Goal: Communication & Community: Answer question/provide support

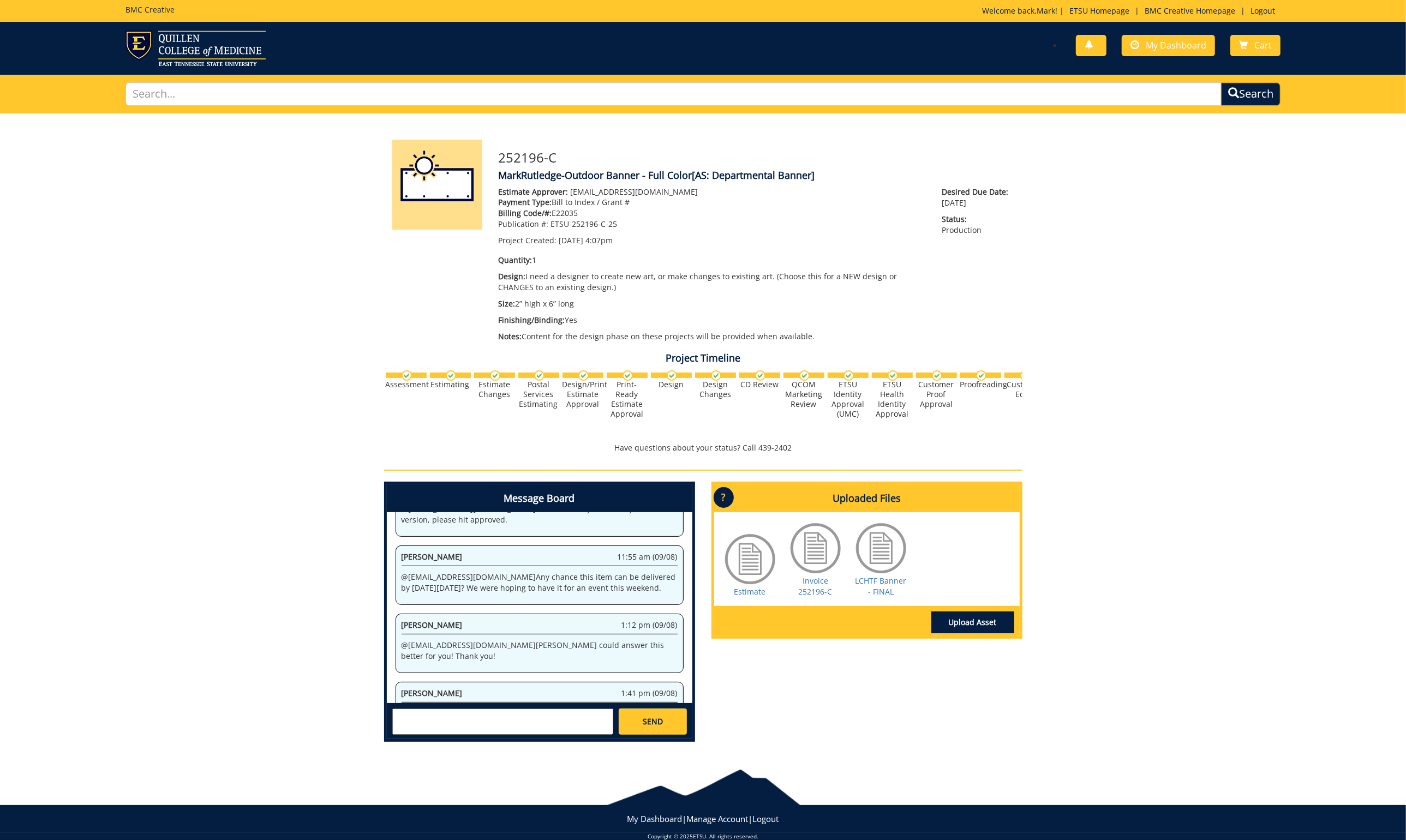
scroll to position [809, 0]
click at [524, 715] on textarea at bounding box center [503, 722] width 221 height 26
type textarea "@ Thank you, Fred!"
click at [666, 718] on link "SEND" at bounding box center [653, 722] width 68 height 26
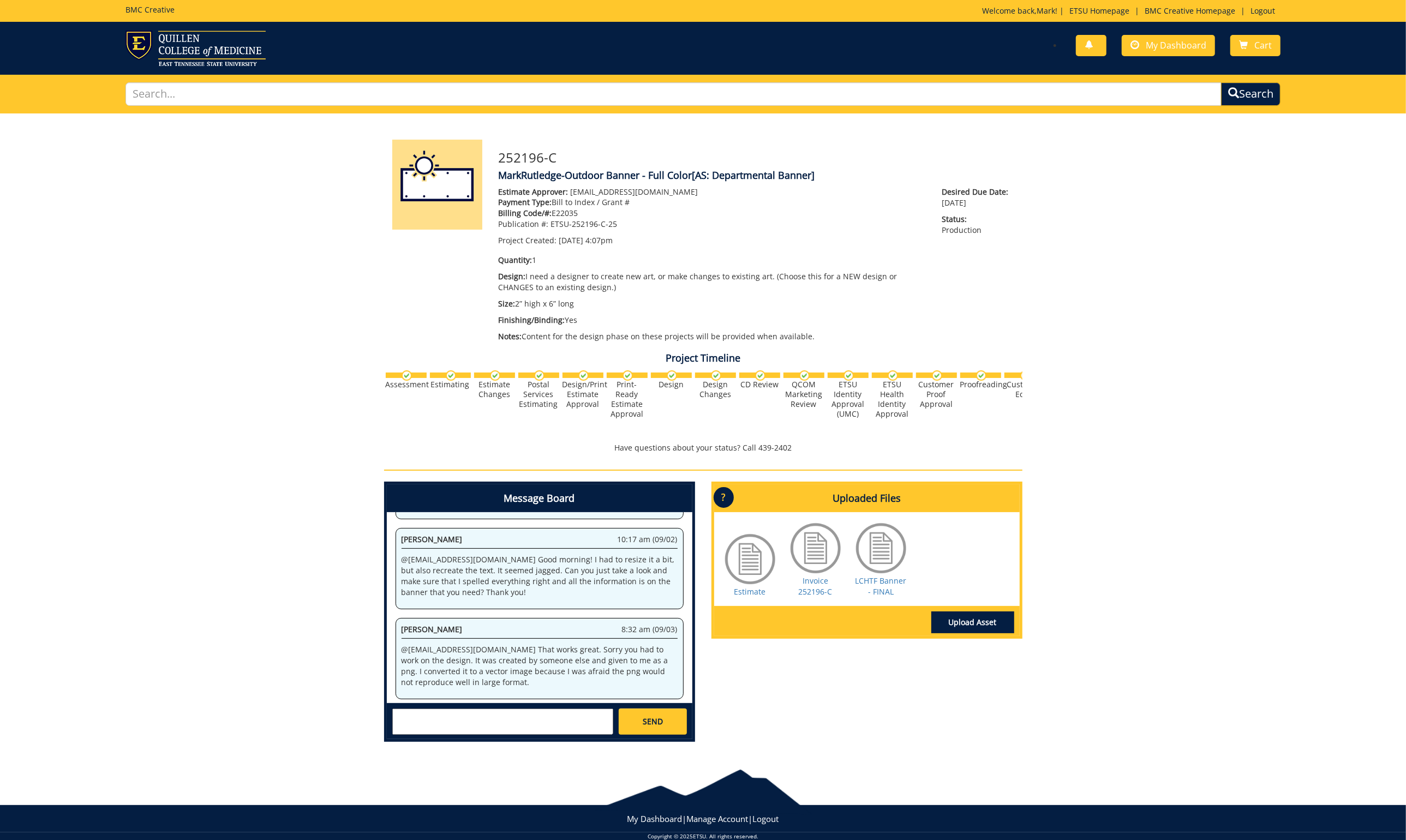
scroll to position [53348, 0]
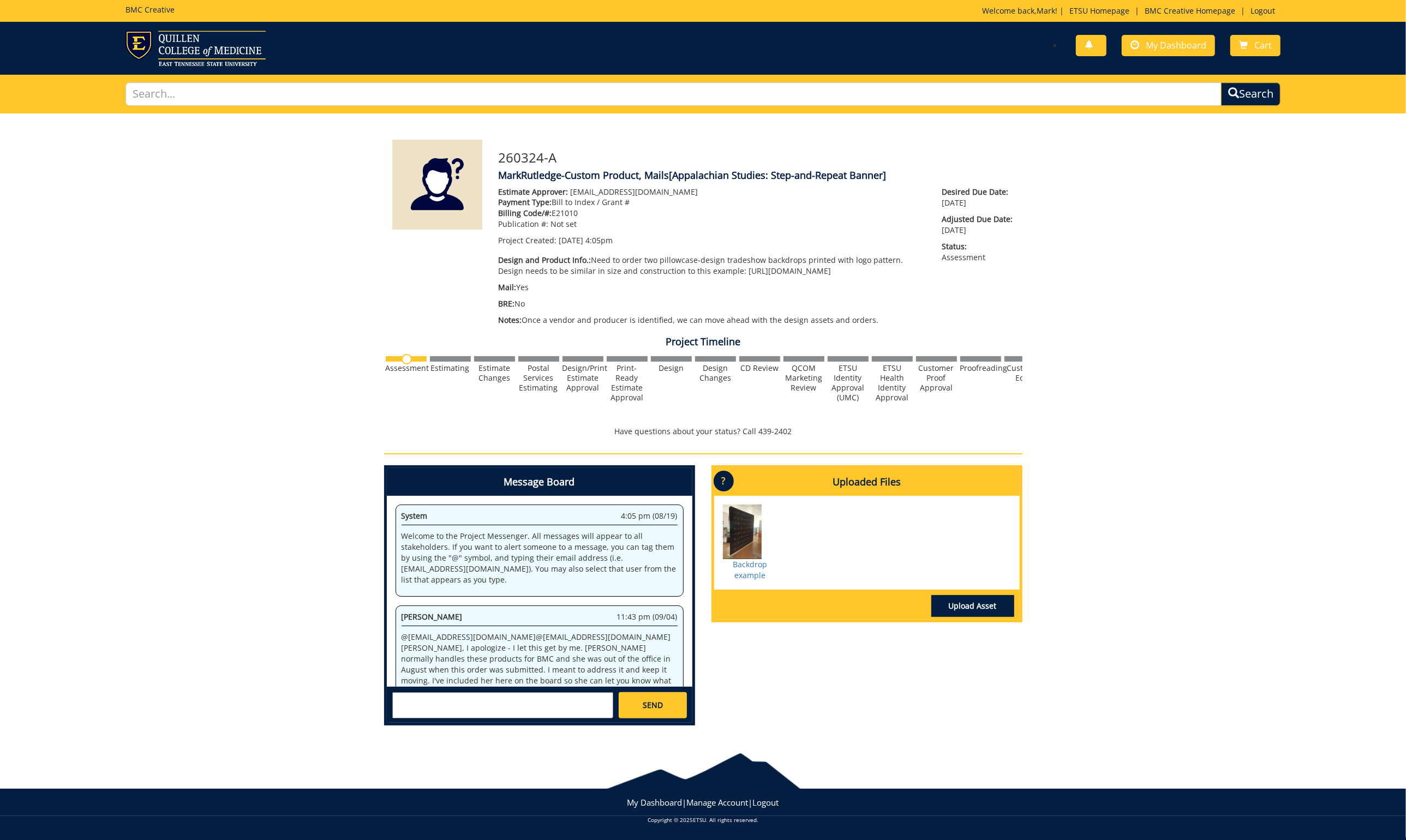
scroll to position [223, 0]
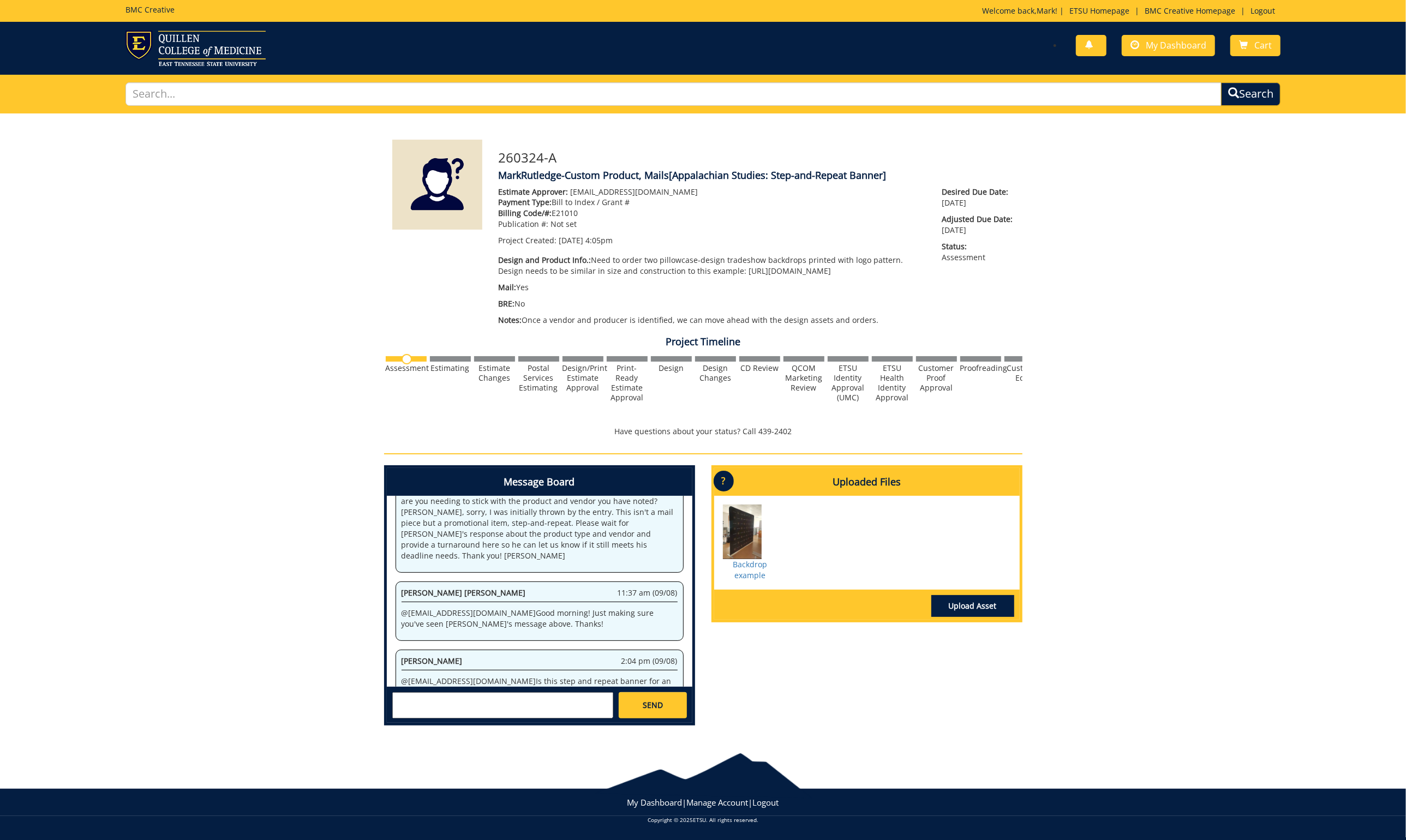
click at [459, 714] on textarea at bounding box center [503, 705] width 221 height 26
click at [420, 720] on strong "[PERSON_NAME]" at bounding box center [438, 715] width 61 height 10
click at [520, 676] on p "@ rutledgedm@etsu.edu Is this step and repeat banner for an event. Typically pr…" at bounding box center [540, 687] width 276 height 22
drag, startPoint x: 412, startPoint y: 710, endPoint x: 470, endPoint y: 699, distance: 59.0
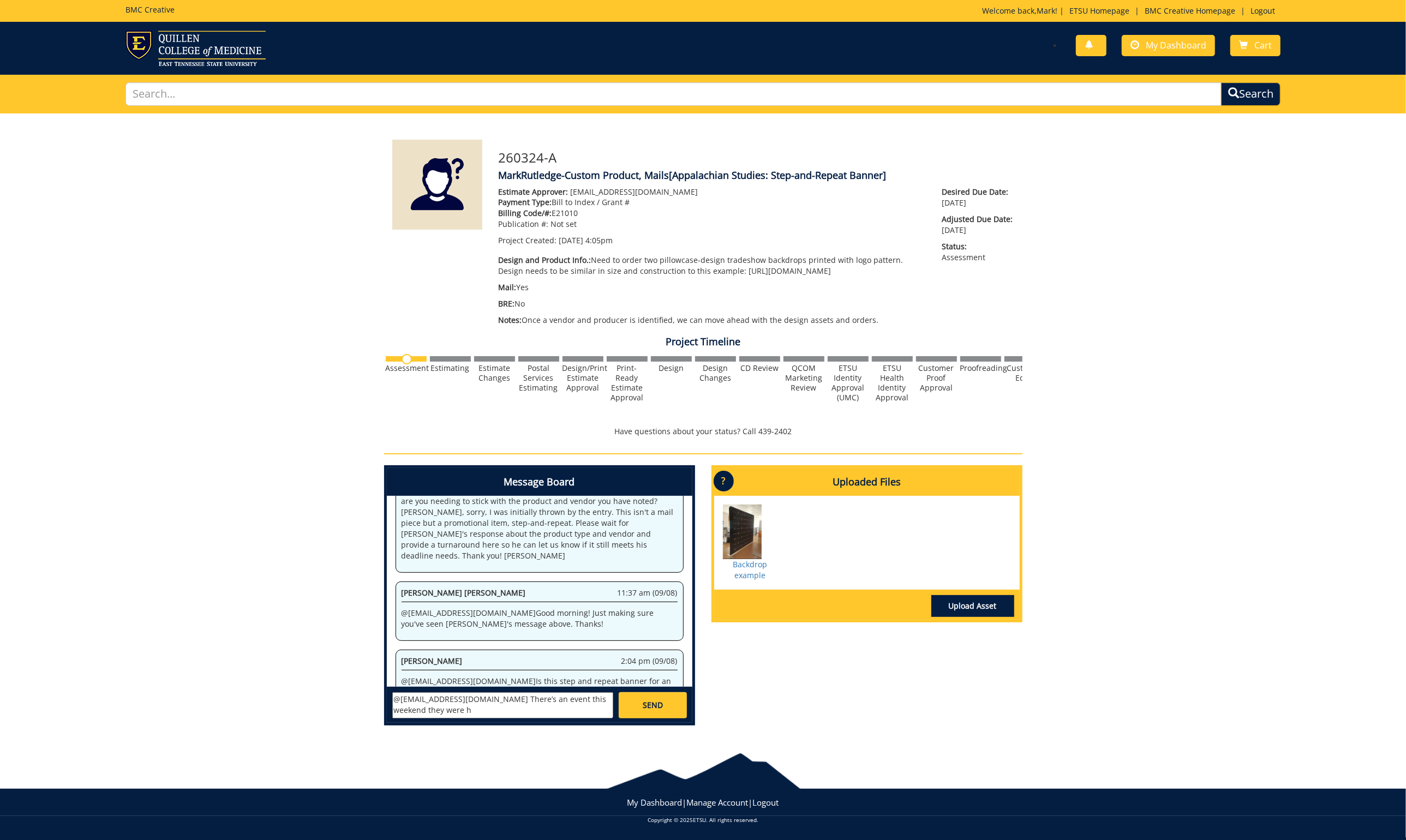
click at [470, 699] on textarea "@sluderp@etsu.edu There’s an event this weekend they were h" at bounding box center [503, 705] width 221 height 26
type textarea "@sluderp@etsu.edu These will be used for exhibit hall type events, and others; …"
click at [669, 707] on link "SEND" at bounding box center [653, 705] width 68 height 26
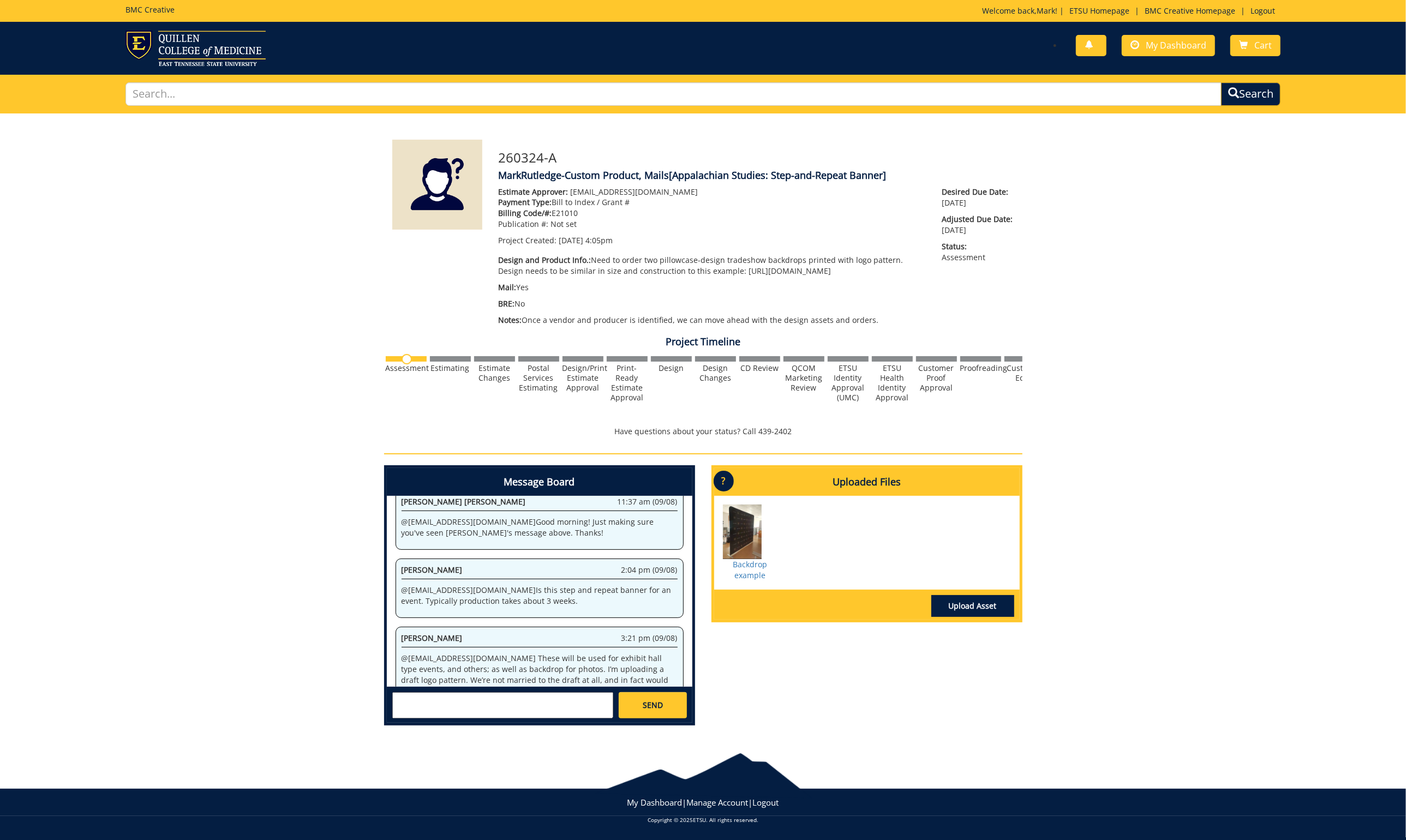
scroll to position [810, 0]
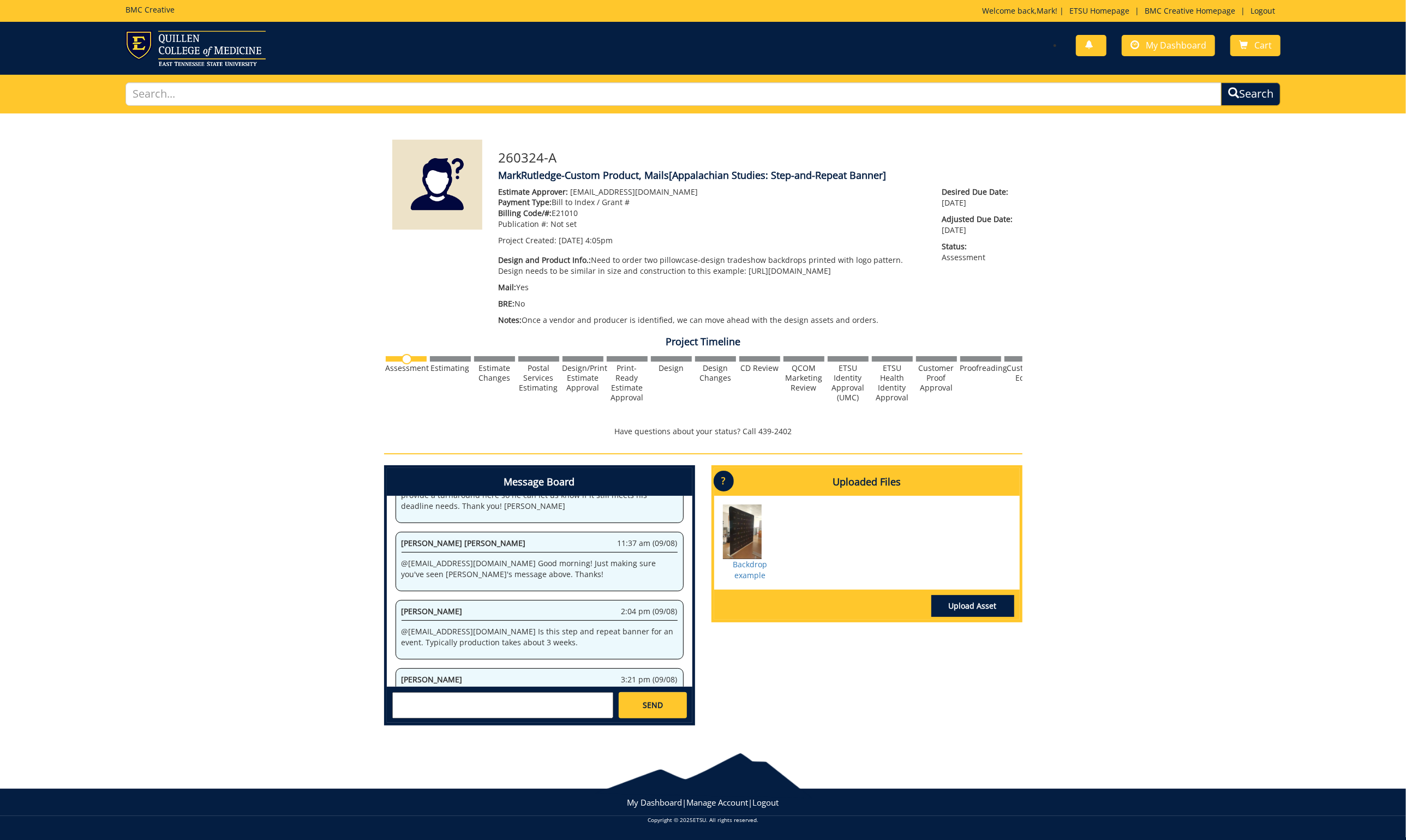
click at [988, 603] on link "Upload Asset" at bounding box center [973, 606] width 83 height 22
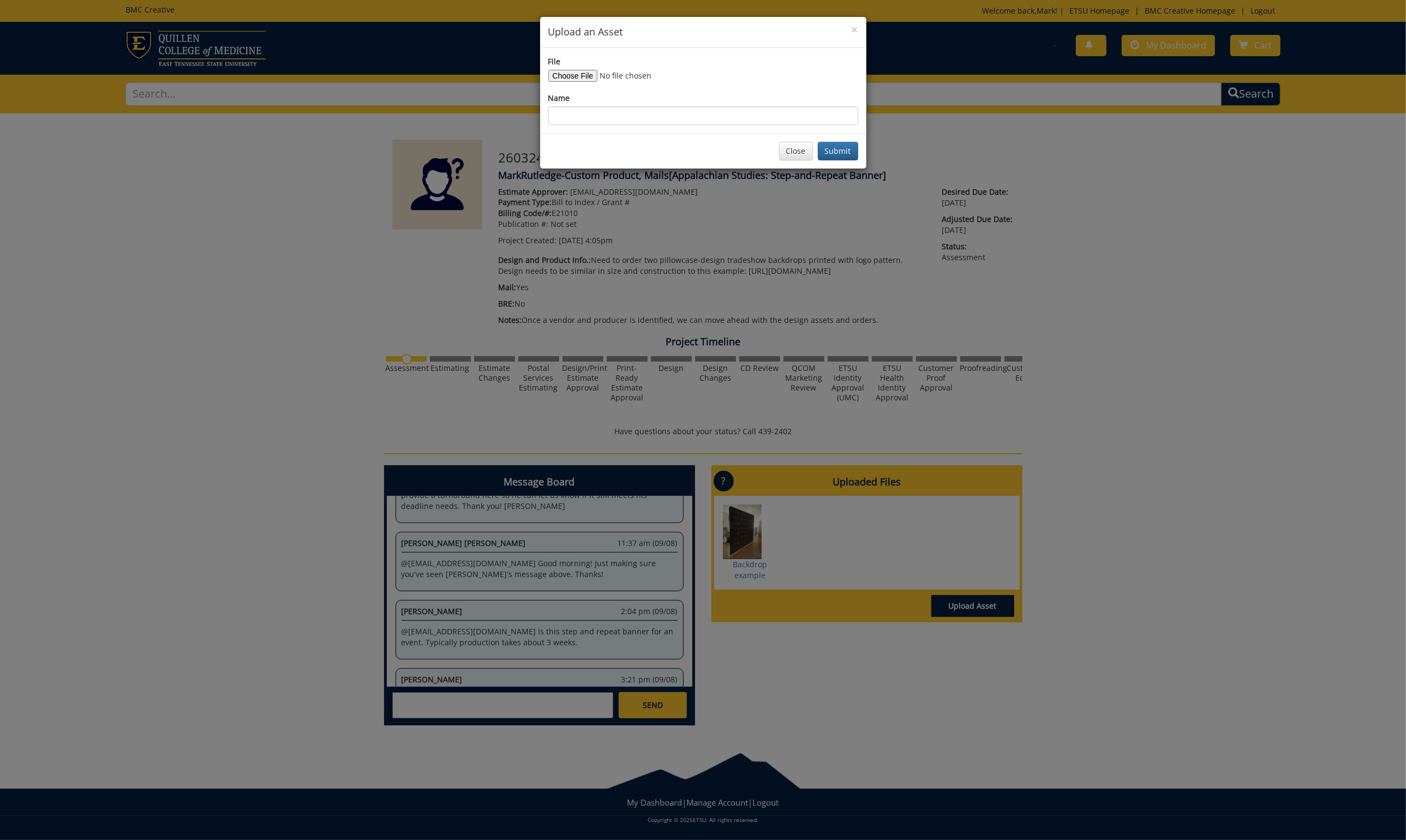
click at [566, 75] on input "File" at bounding box center [622, 75] width 148 height 12
type input "C:\fakepath\ASPT backdrop draft 2.pdf"
click at [604, 119] on input "Name" at bounding box center [703, 116] width 310 height 19
click at [847, 147] on button "Submit" at bounding box center [838, 151] width 40 height 19
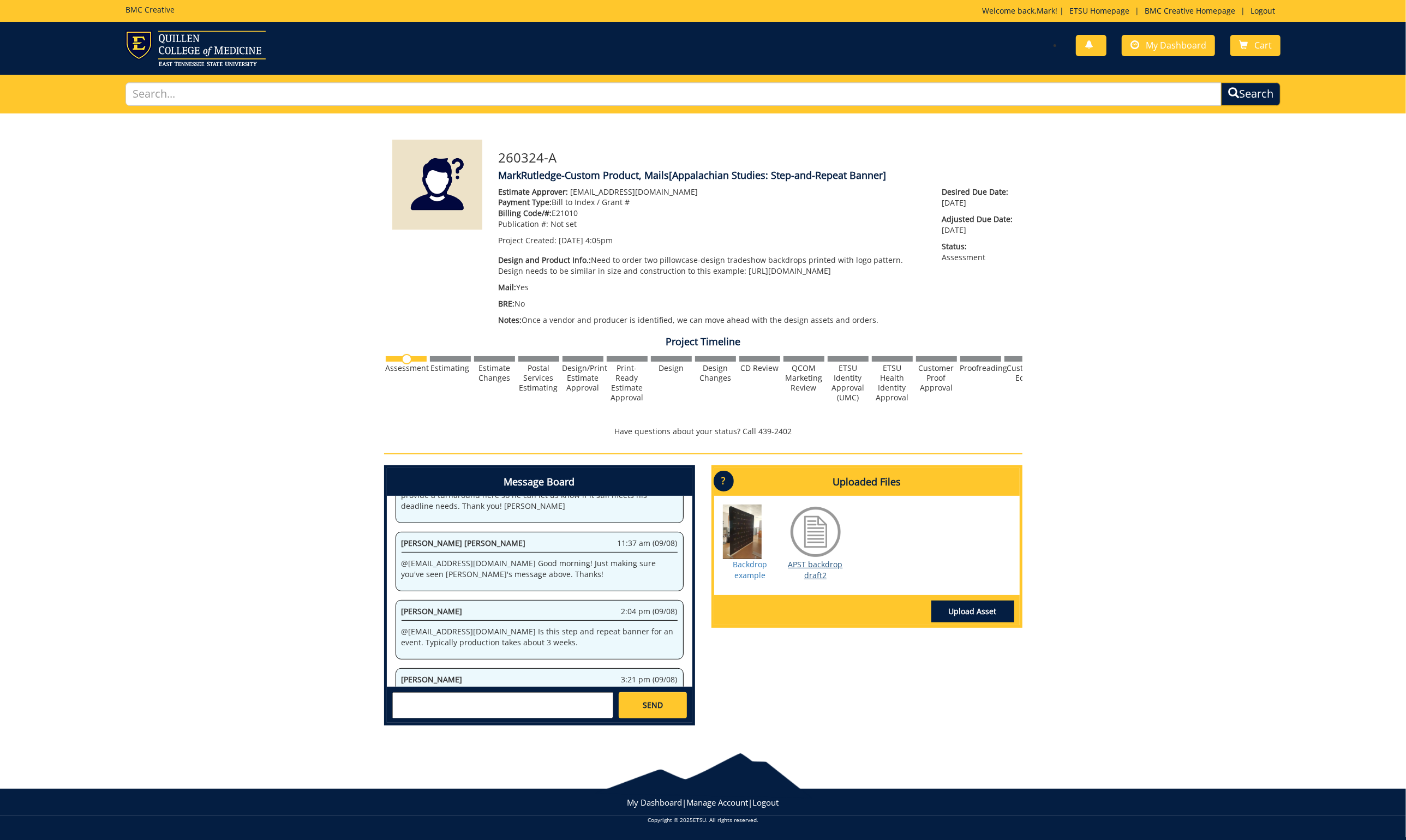
click at [821, 566] on link "APST backdrop draft2" at bounding box center [816, 570] width 55 height 21
click at [829, 564] on link "APST backdrop draft2" at bounding box center [816, 570] width 55 height 21
click at [826, 542] on div at bounding box center [816, 532] width 55 height 55
click at [816, 561] on link "APST backdrop draft2" at bounding box center [816, 570] width 55 height 21
click at [933, 507] on div "Backdrop example APST backdrop draft2" at bounding box center [867, 545] width 306 height 99
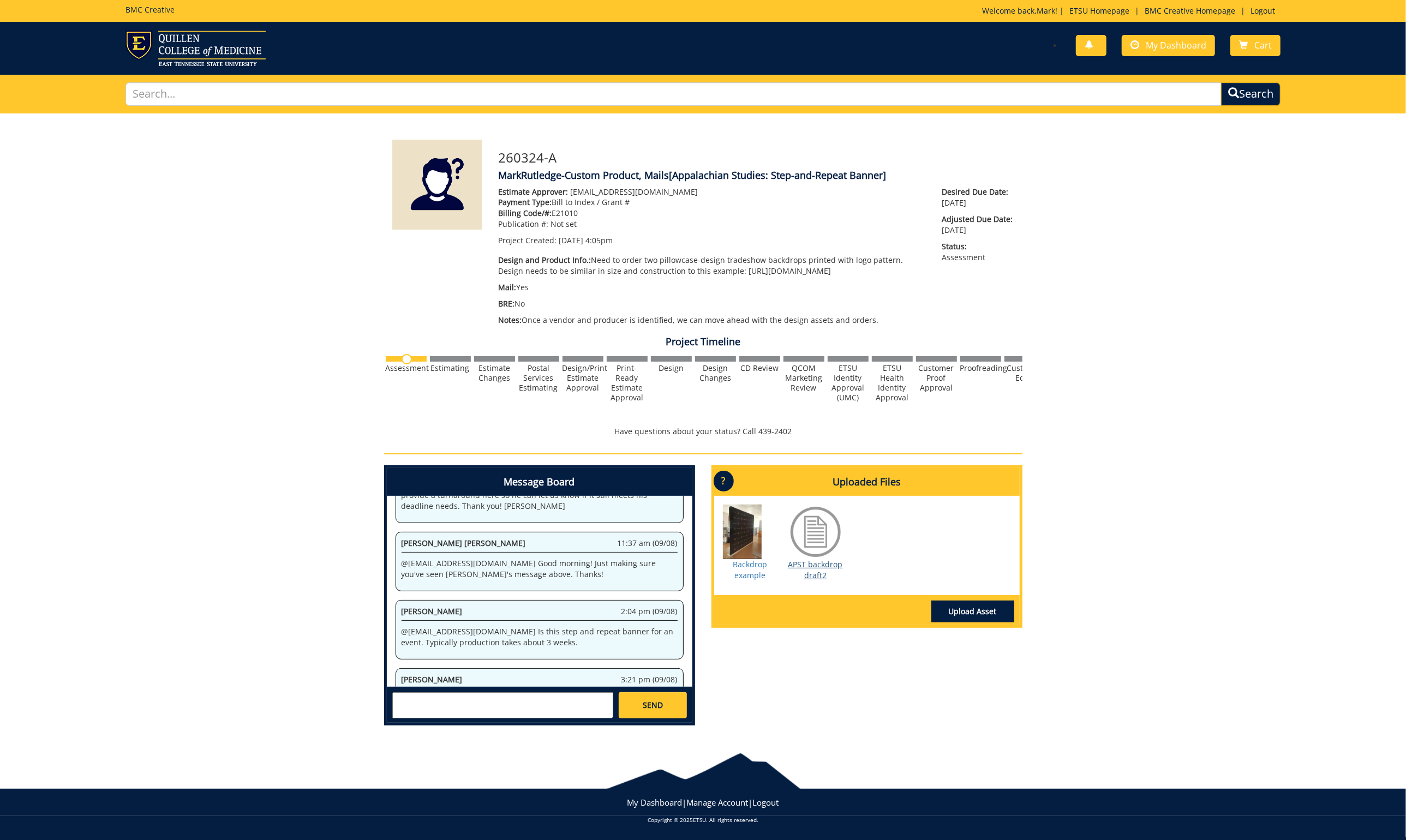
click at [832, 562] on link "APST backdrop draft2" at bounding box center [816, 570] width 55 height 21
click at [994, 609] on link "Upload Asset" at bounding box center [973, 612] width 83 height 22
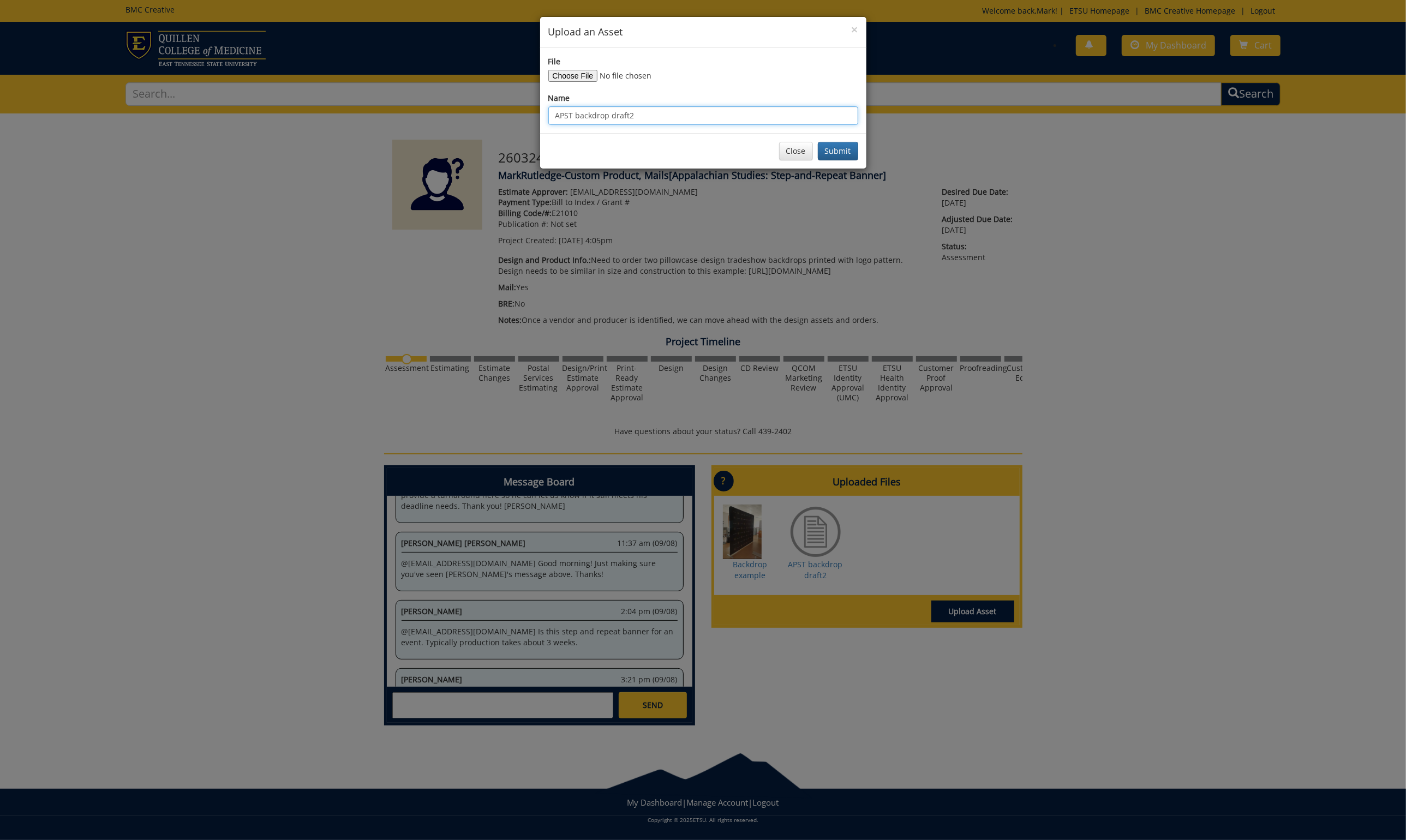
click at [646, 114] on input "APST backdrop draft2" at bounding box center [703, 116] width 310 height 19
click at [845, 149] on button "Submit" at bounding box center [838, 151] width 40 height 19
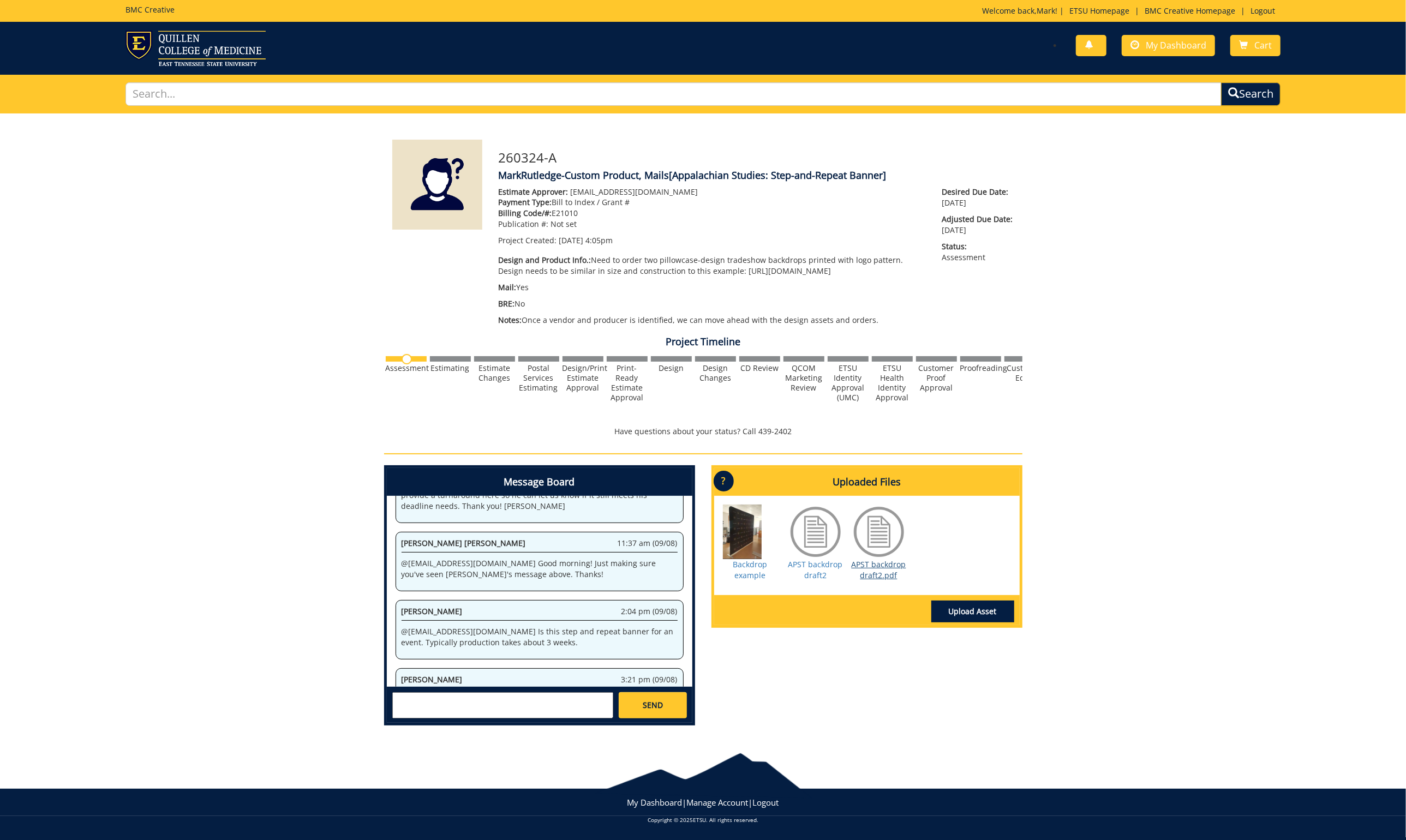
click at [889, 566] on link "APST backdrop draft2.pdf" at bounding box center [879, 570] width 55 height 21
click at [829, 564] on link "APST backdrop draft2" at bounding box center [816, 570] width 55 height 21
click at [970, 608] on link "Upload Asset" at bounding box center [973, 612] width 83 height 22
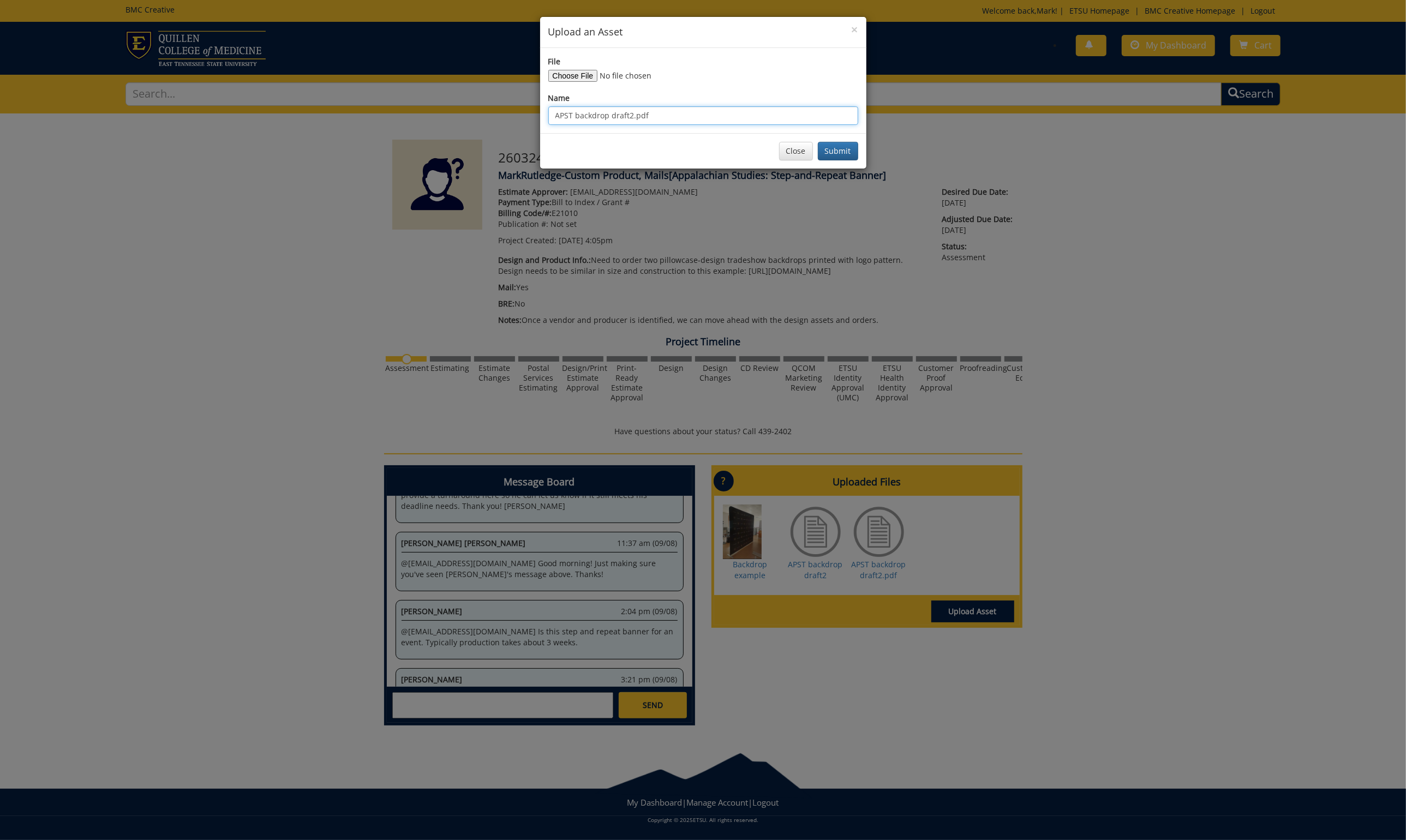
click at [574, 112] on input "APST backdrop draft2.pdf" at bounding box center [703, 116] width 310 height 19
type input "ASPT backdrop draft2.pdf"
click at [848, 151] on button "Submit" at bounding box center [838, 151] width 40 height 19
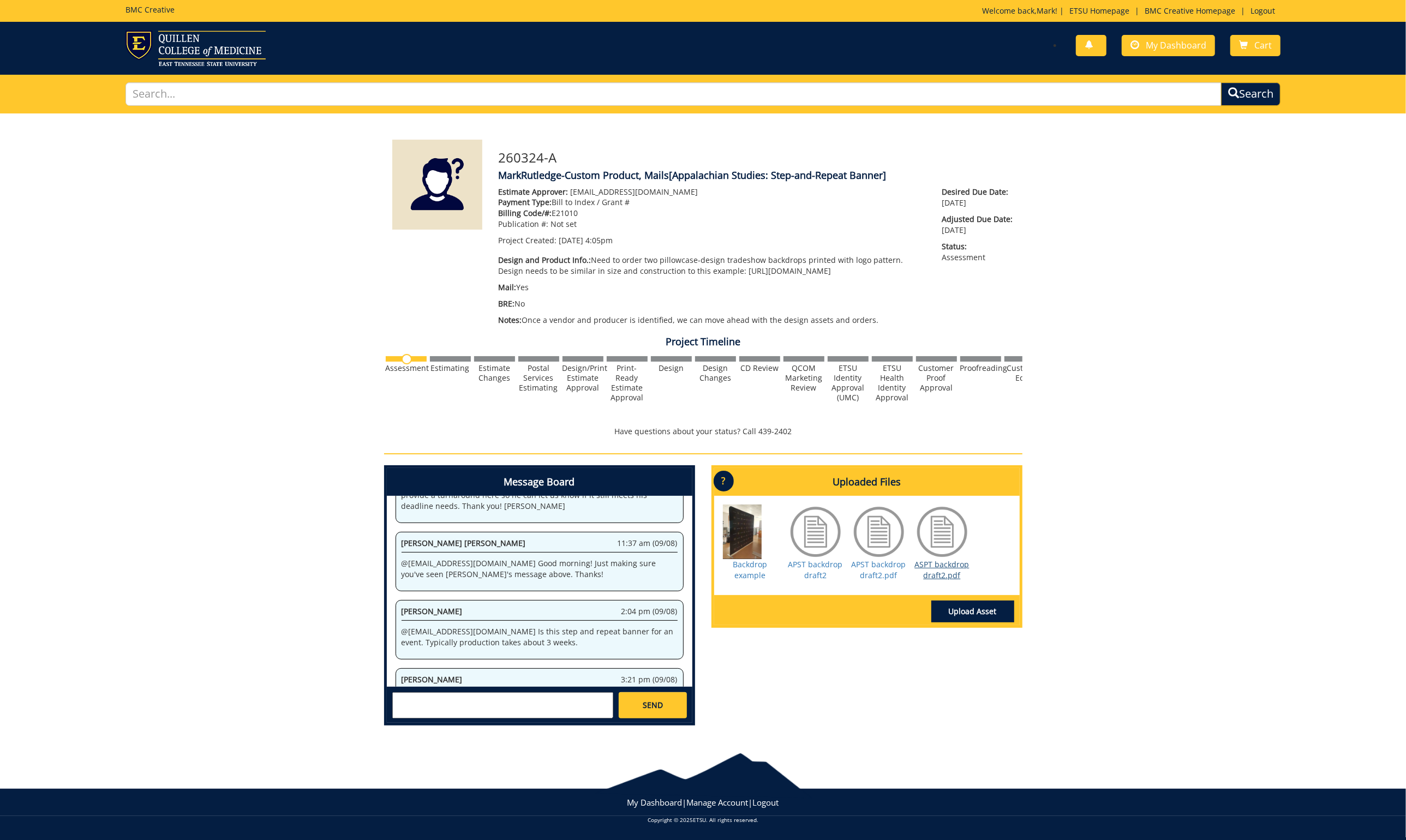
click at [957, 561] on link "ASPT backdrop draft2.pdf" at bounding box center [942, 570] width 55 height 21
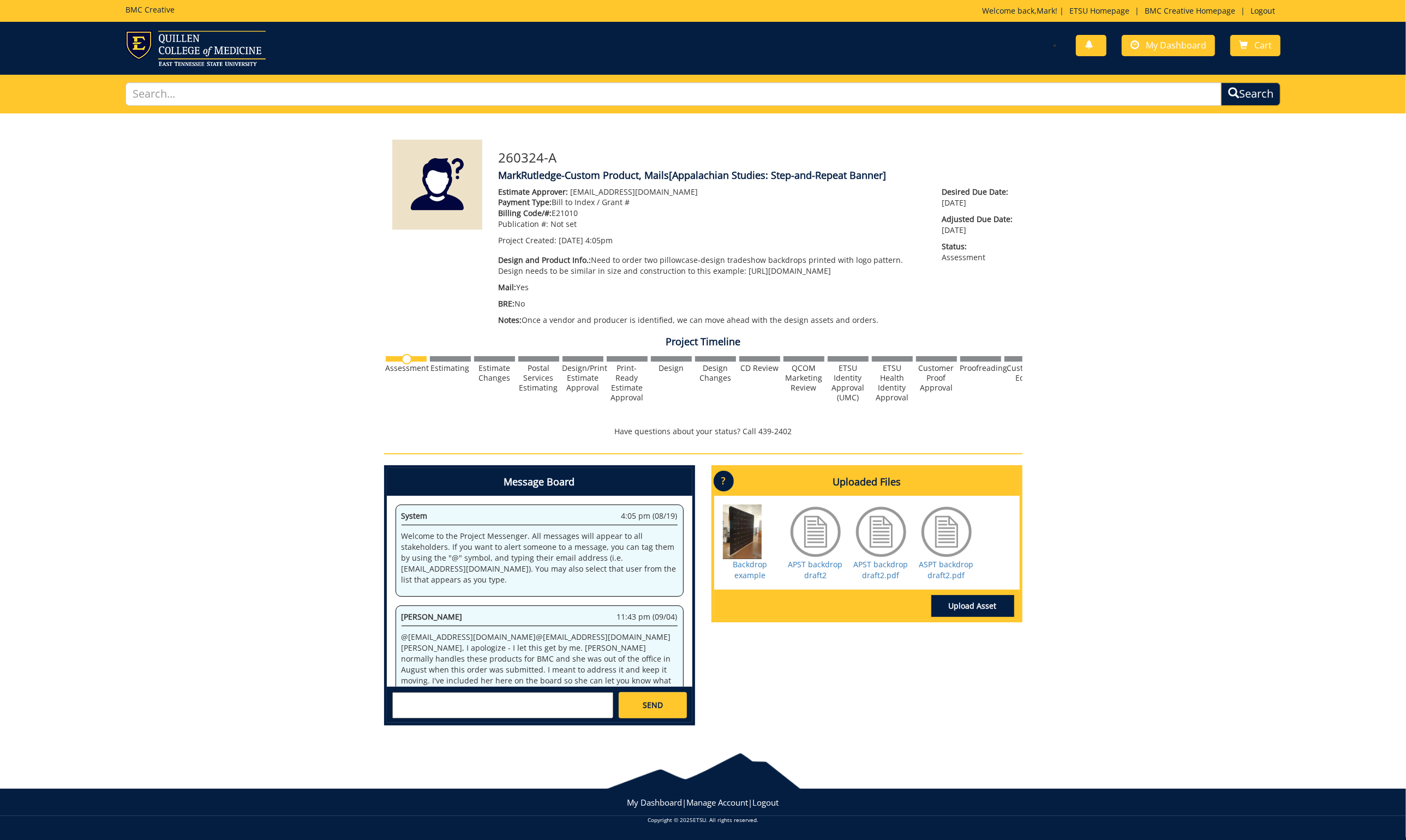
scroll to position [314, 0]
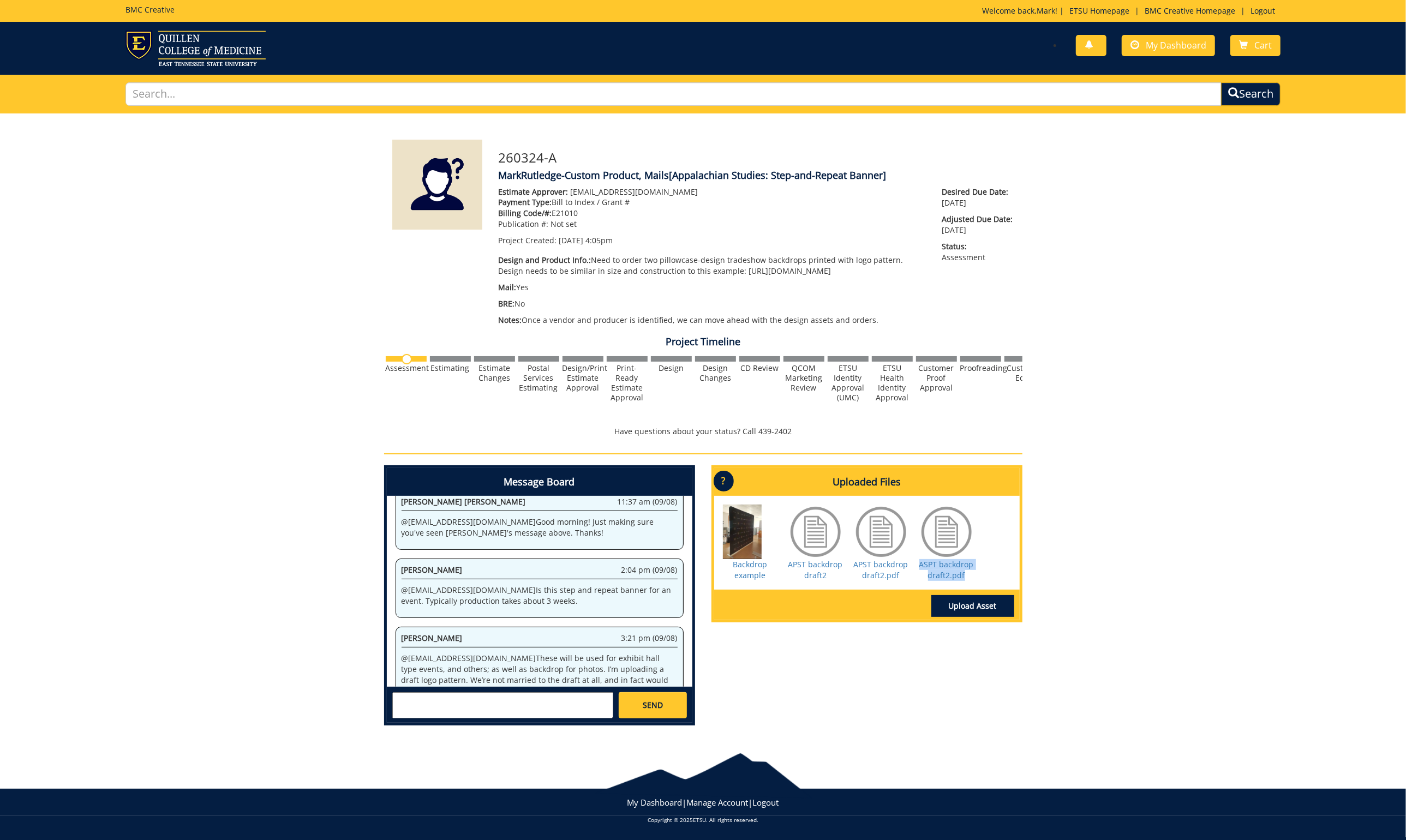
scroll to position [7, 0]
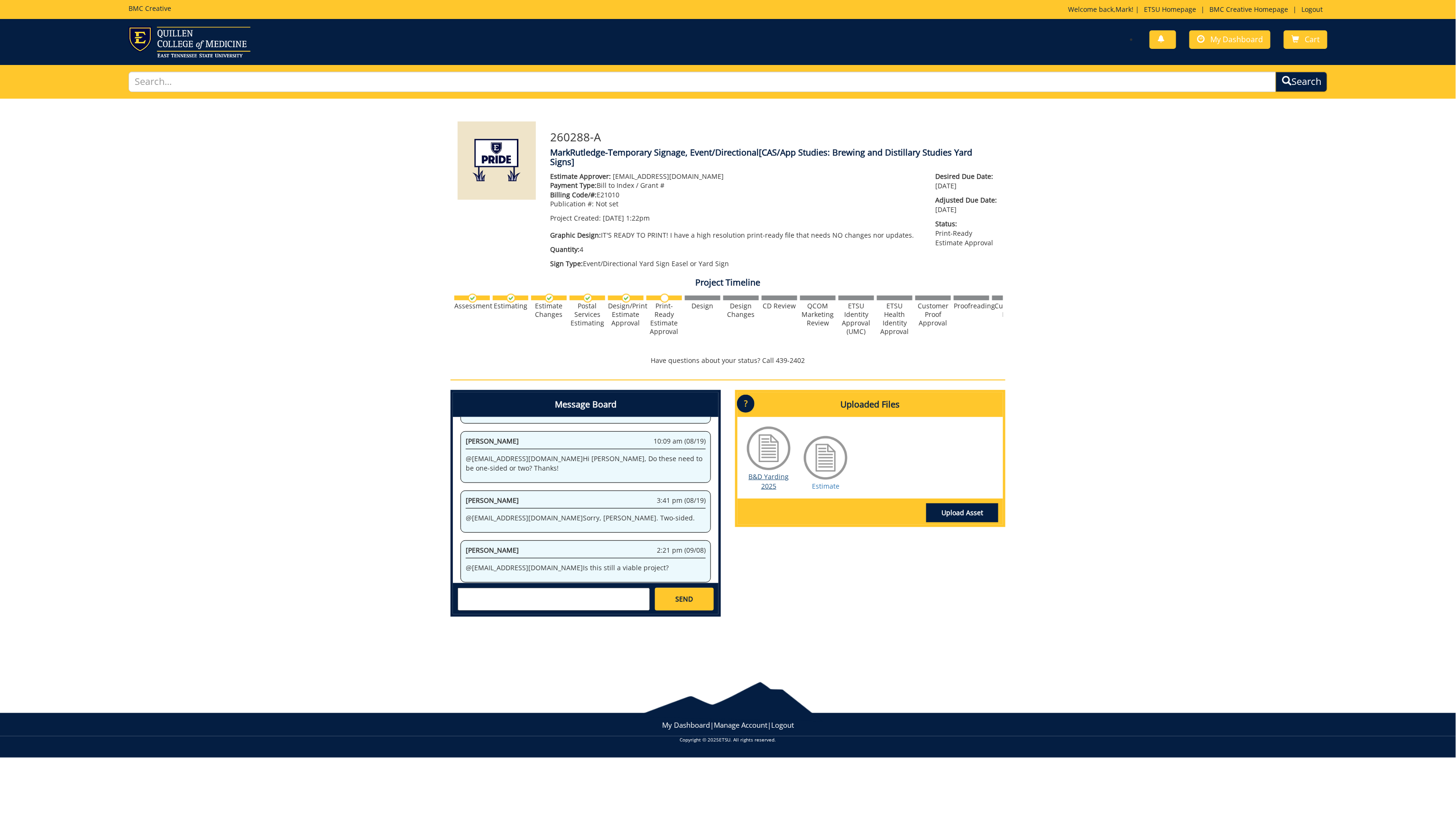
click at [773, 472] on link "B&D Yarding 2025" at bounding box center [769, 481] width 40 height 19
click at [505, 591] on textarea at bounding box center [554, 599] width 192 height 23
click at [500, 603] on strong "[PERSON_NAME]" at bounding box center [497, 607] width 53 height 9
type textarea "@[EMAIL_ADDRESS][DOMAIN_NAME] Yes."
click at [684, 596] on span "SEND" at bounding box center [684, 599] width 18 height 10
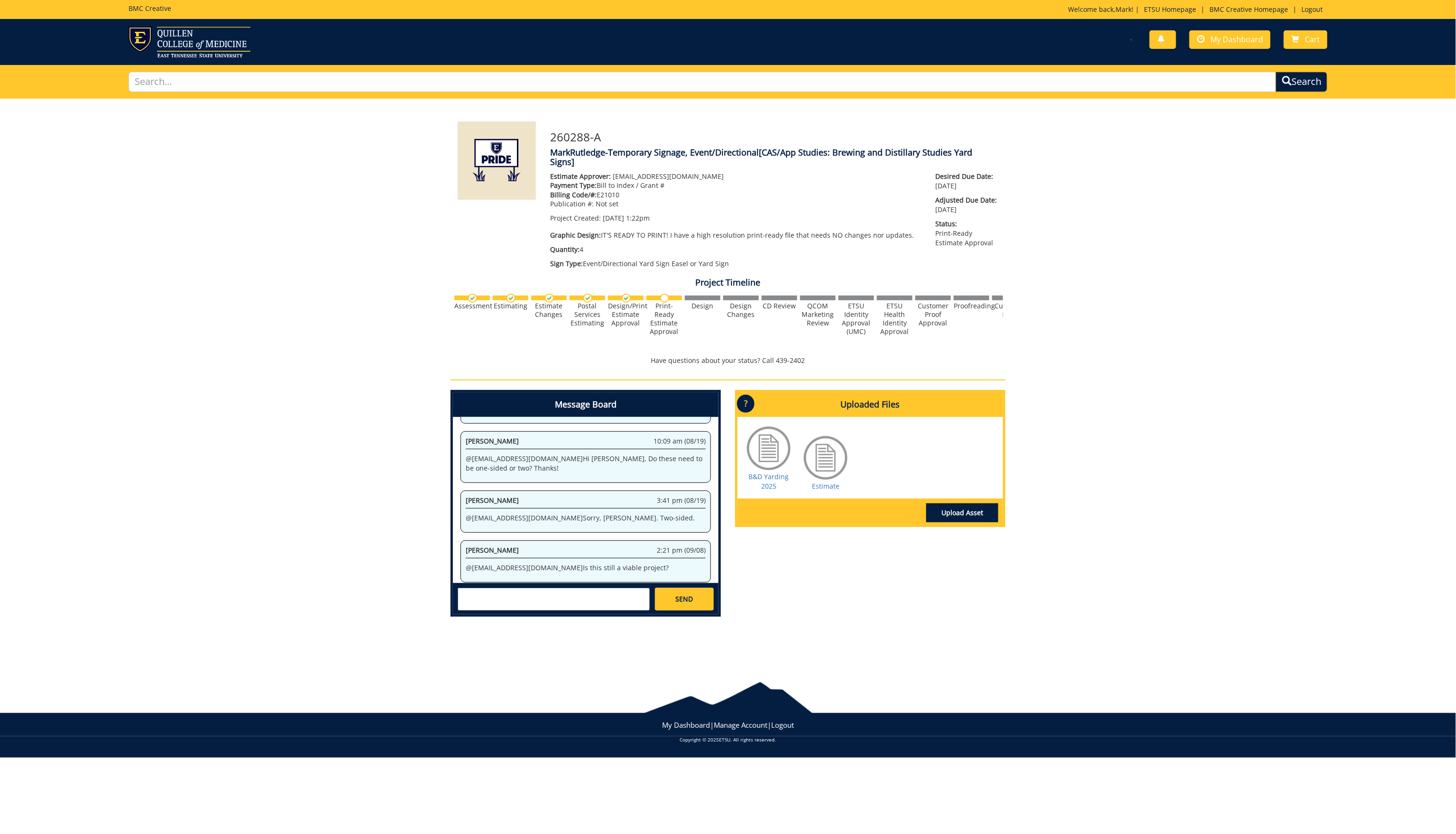
scroll to position [250, 0]
